Goal: Task Accomplishment & Management: Use online tool/utility

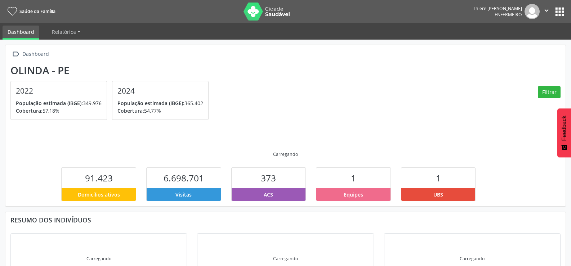
click at [556, 8] on button "apps" at bounding box center [560, 11] width 13 height 13
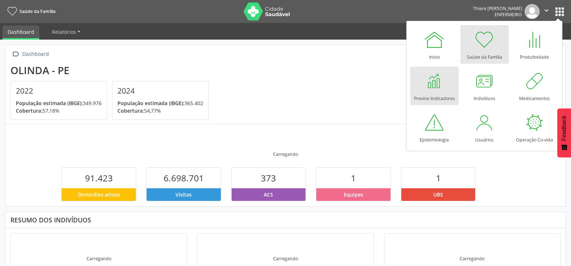
click at [417, 80] on link "Previne Indicadores" at bounding box center [435, 86] width 48 height 39
click at [459, 80] on div "Início Saúde da Família Produtividade Previne Indicadores Indivíduos Medicament…" at bounding box center [485, 85] width 149 height 125
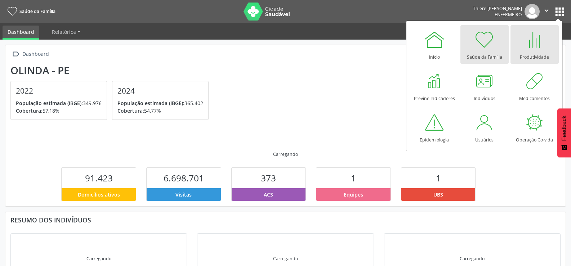
click at [536, 41] on div at bounding box center [535, 40] width 22 height 22
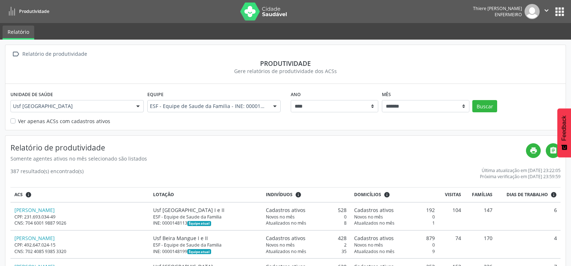
drag, startPoint x: 27, startPoint y: 118, endPoint x: 18, endPoint y: 121, distance: 10.4
click at [27, 118] on label "Ver apenas ACSs com cadastros ativos" at bounding box center [64, 122] width 92 height 8
click at [18, 121] on label "Ver apenas ACSs com cadastros ativos" at bounding box center [64, 122] width 92 height 8
click at [481, 105] on button "Buscar" at bounding box center [485, 106] width 25 height 12
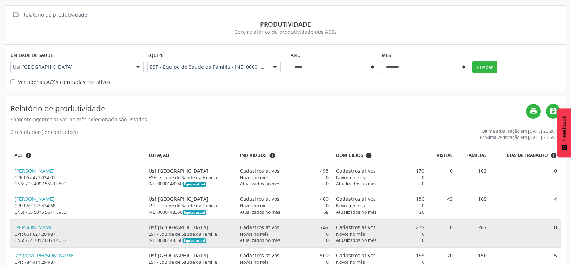
scroll to position [121, 0]
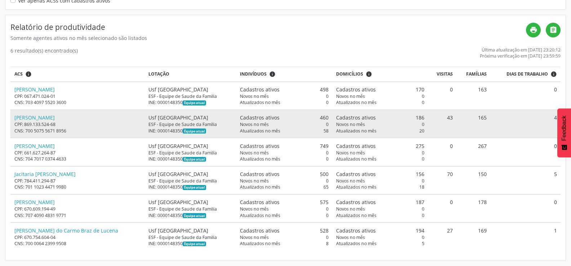
click at [499, 119] on td "4" at bounding box center [526, 124] width 70 height 28
click at [45, 119] on link "Ednalva Marcolina da Silva" at bounding box center [34, 117] width 40 height 7
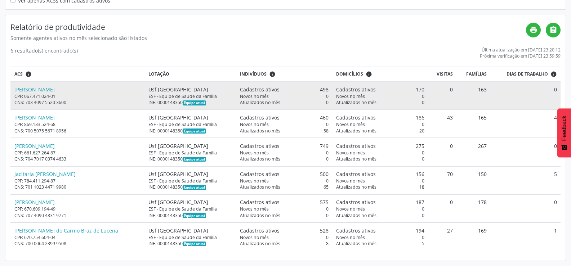
scroll to position [0, 0]
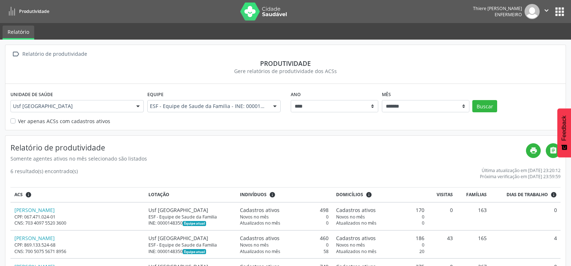
click at [544, 9] on icon "" at bounding box center [547, 10] width 8 height 8
click at [524, 43] on link "Sair" at bounding box center [529, 44] width 50 height 10
